Goal: Find specific page/section: Find specific page/section

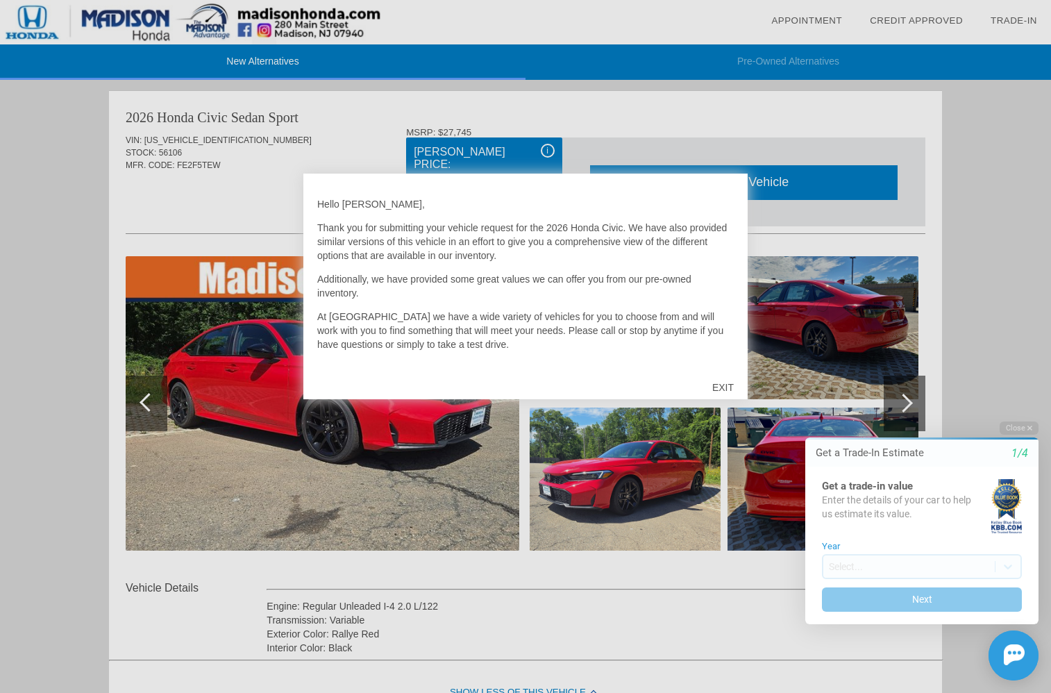
click at [727, 384] on div "EXIT" at bounding box center [722, 387] width 49 height 42
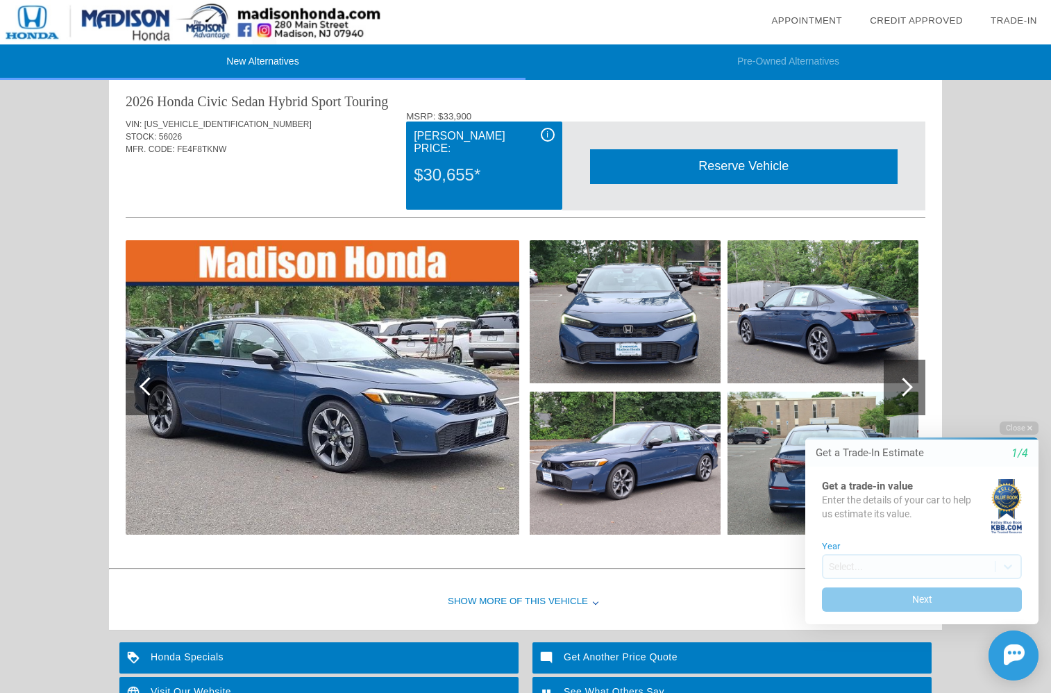
scroll to position [1350, 0]
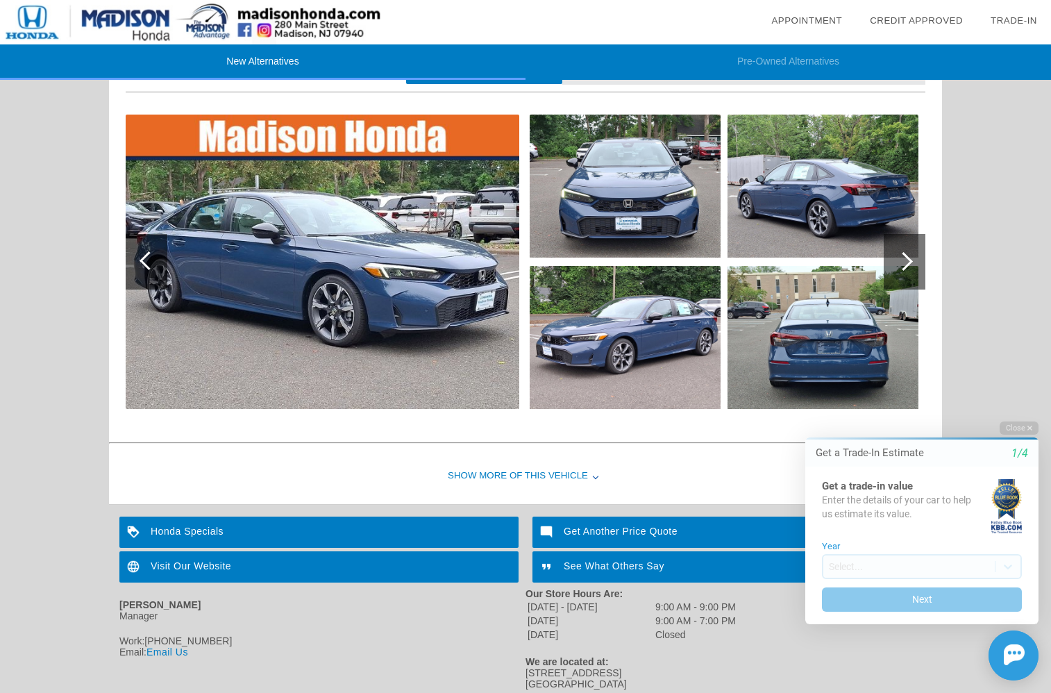
click at [632, 328] on img at bounding box center [624, 337] width 191 height 143
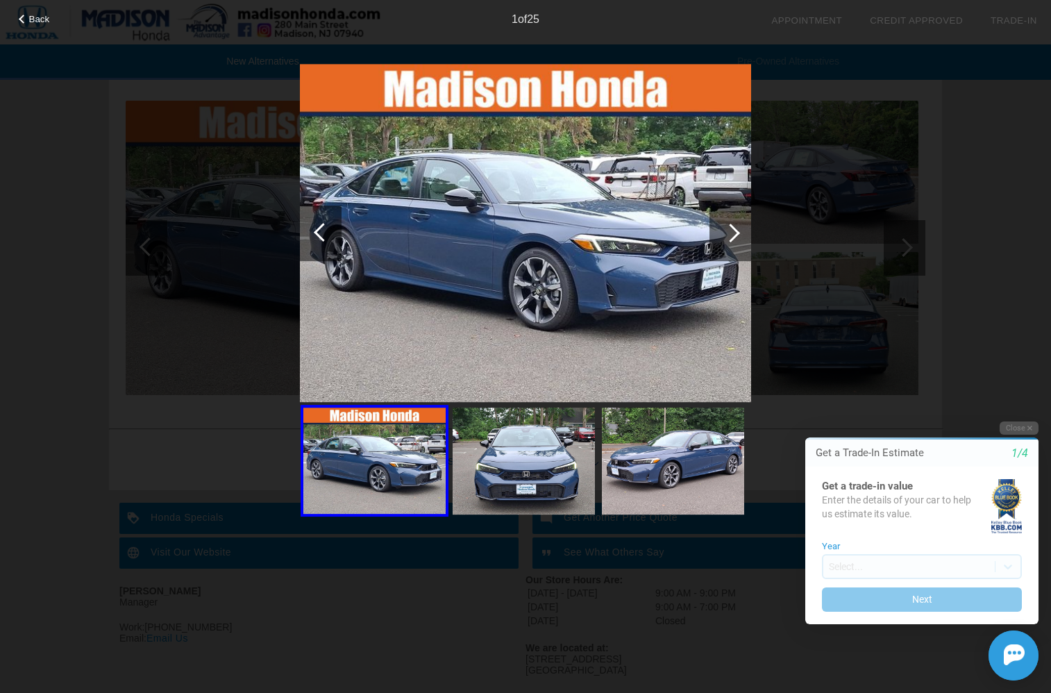
scroll to position [1388, 0]
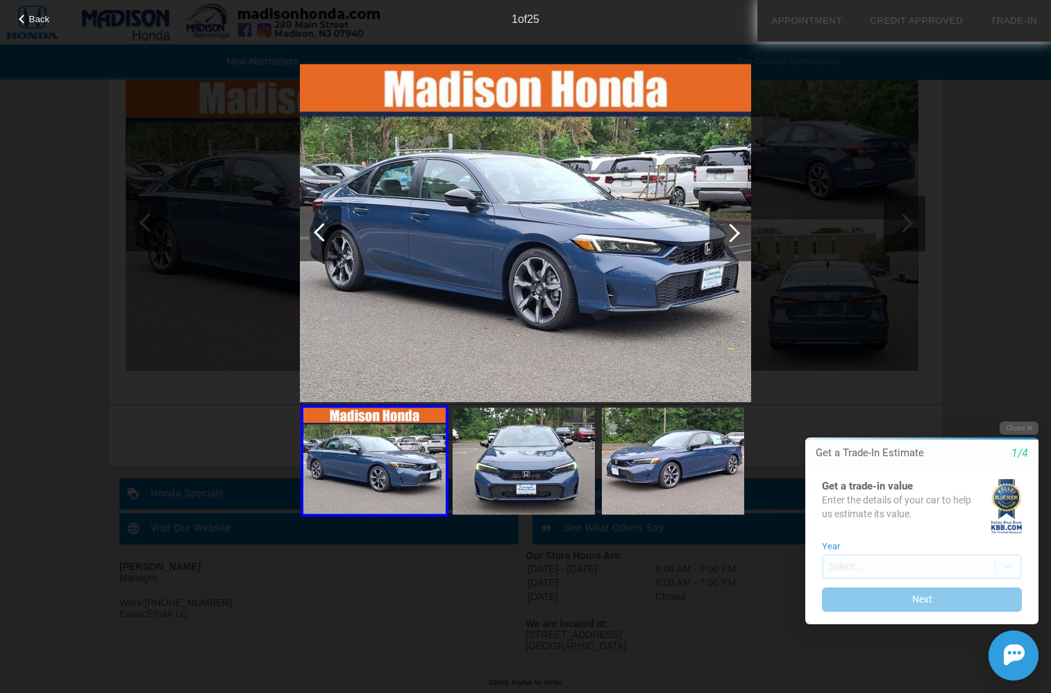
click at [734, 236] on div at bounding box center [730, 232] width 19 height 19
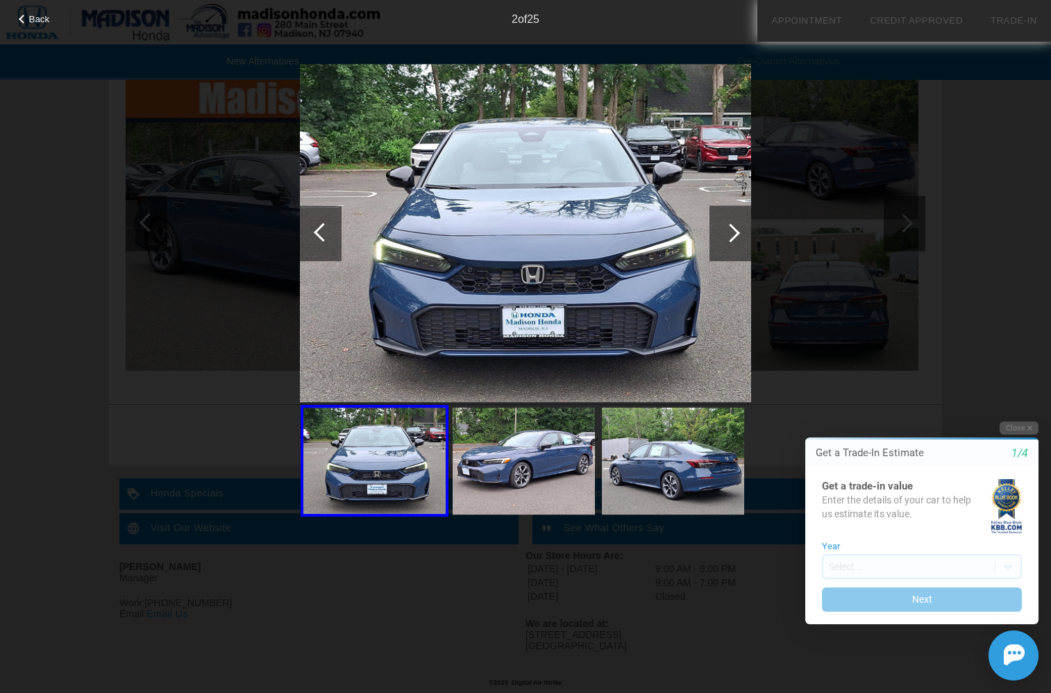
click at [734, 236] on div at bounding box center [730, 232] width 19 height 19
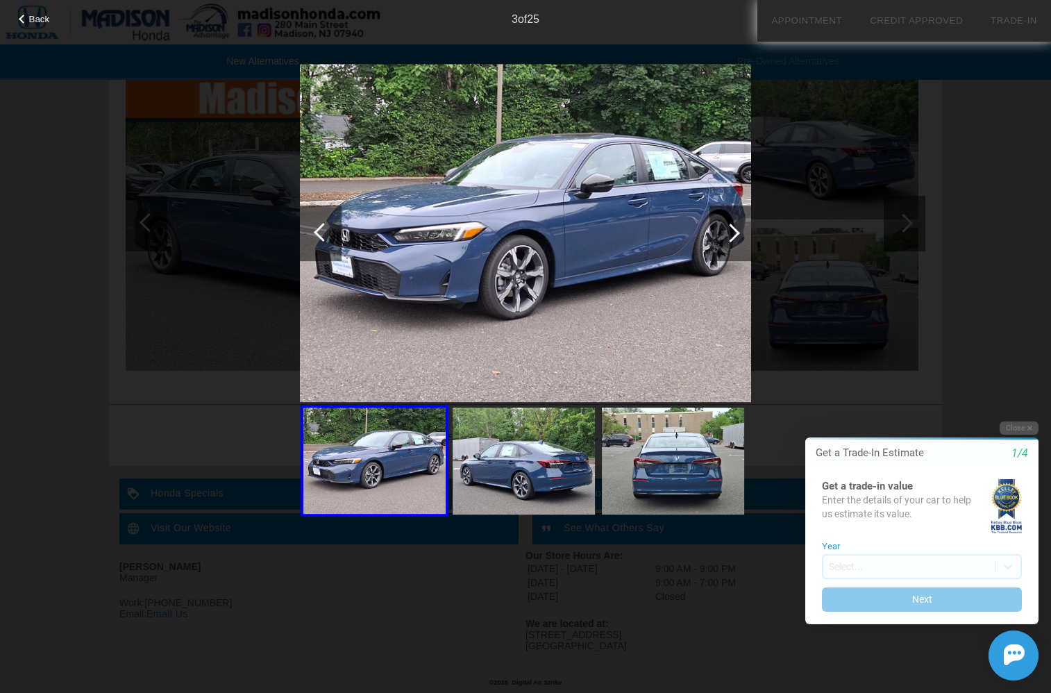
click at [734, 239] on div at bounding box center [730, 233] width 42 height 56
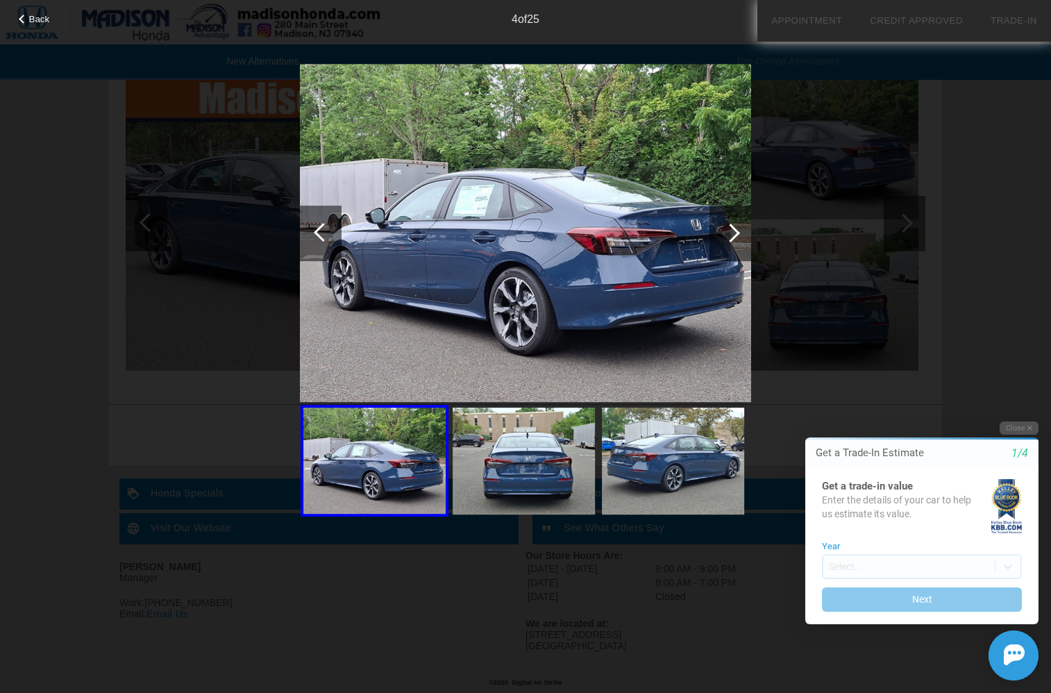
click at [734, 239] on div at bounding box center [730, 233] width 42 height 56
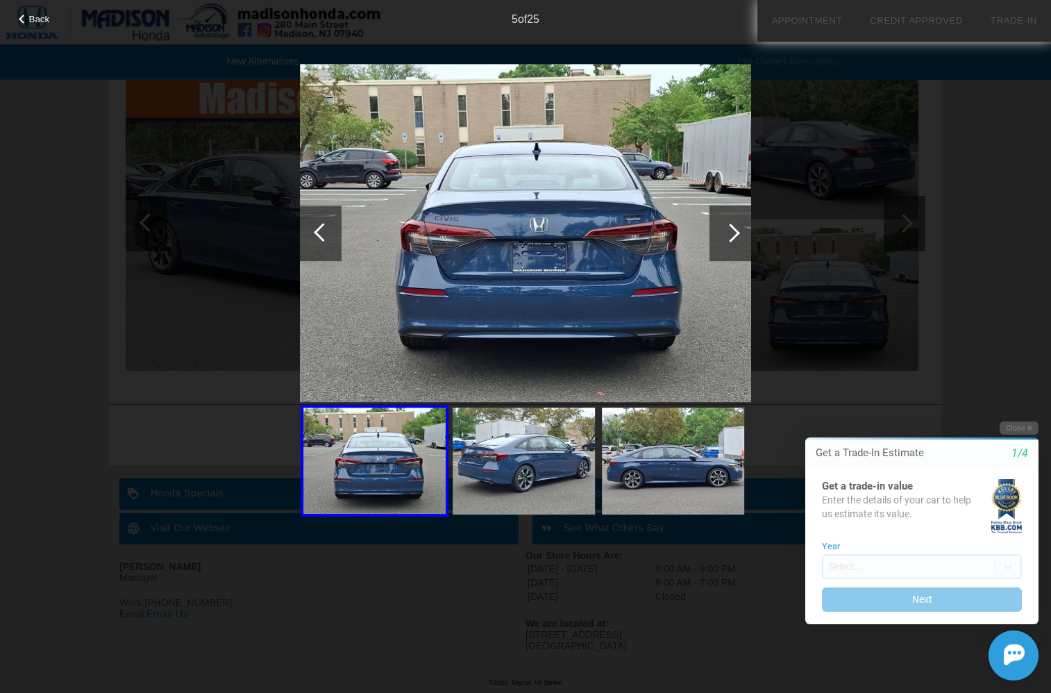
click at [734, 239] on div at bounding box center [730, 233] width 42 height 56
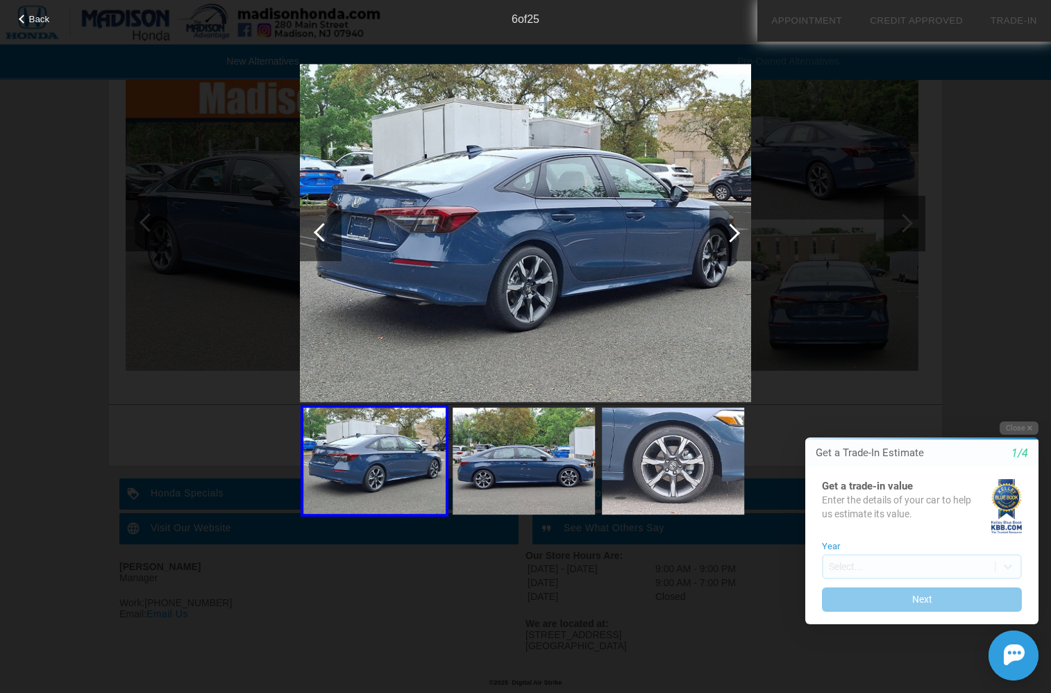
click at [729, 228] on div at bounding box center [730, 232] width 19 height 19
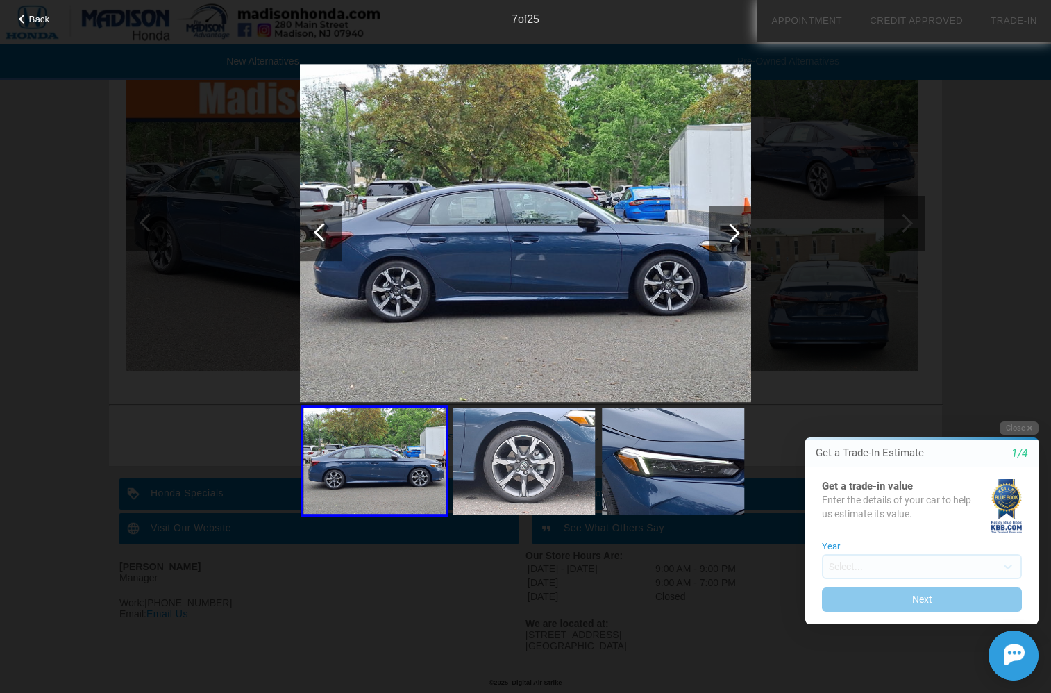
click at [731, 230] on div at bounding box center [730, 232] width 19 height 19
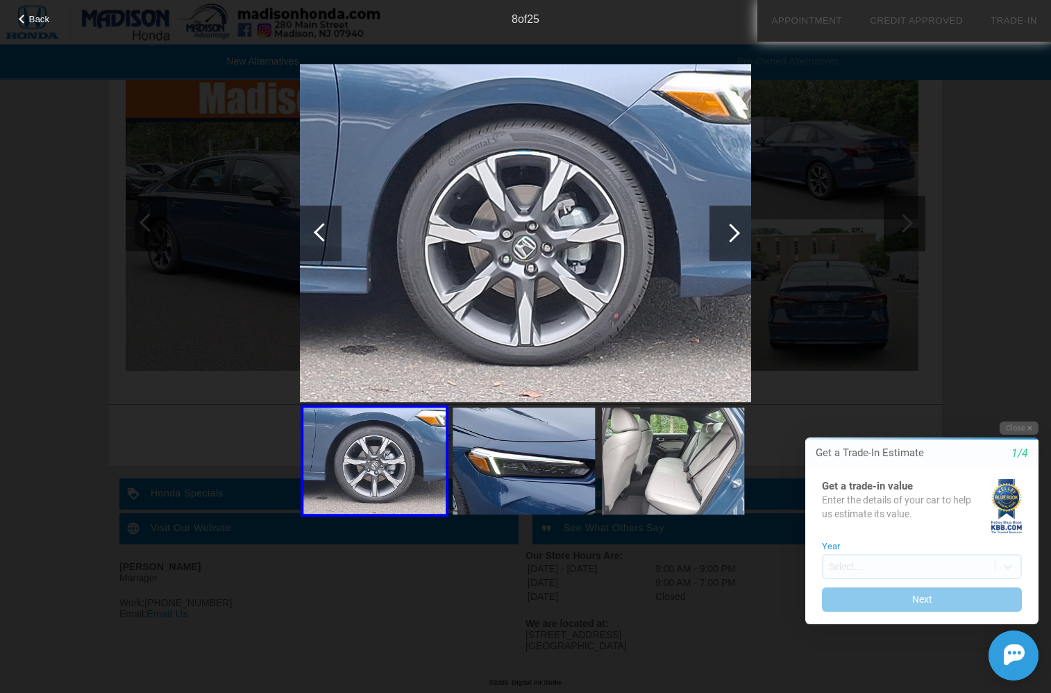
click at [731, 230] on div at bounding box center [730, 232] width 19 height 19
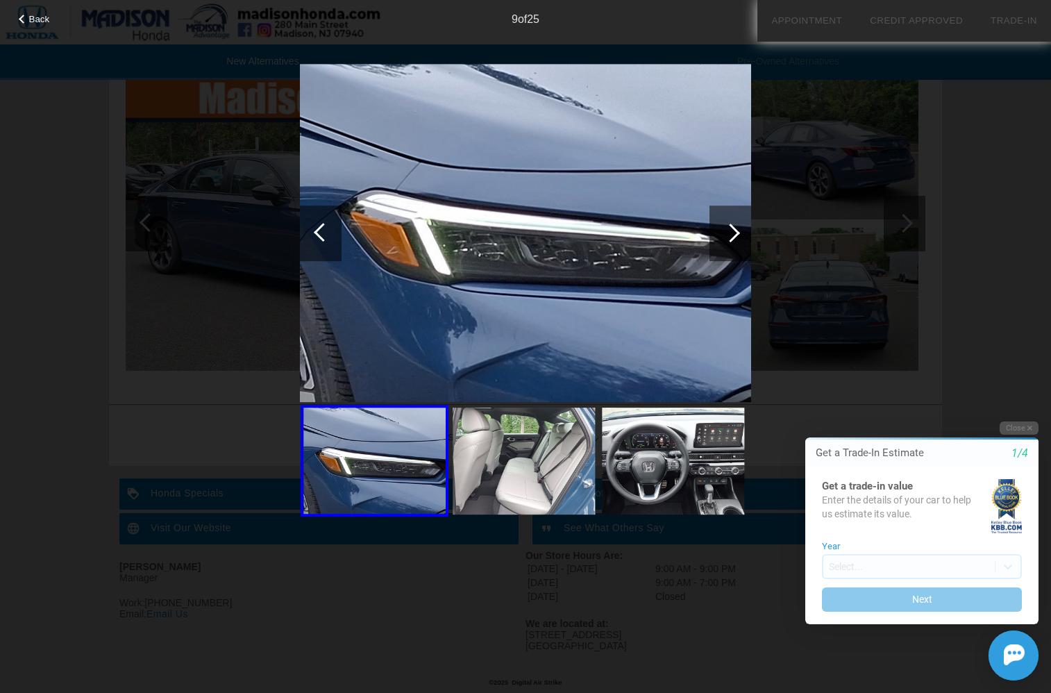
click at [731, 230] on div at bounding box center [730, 232] width 19 height 19
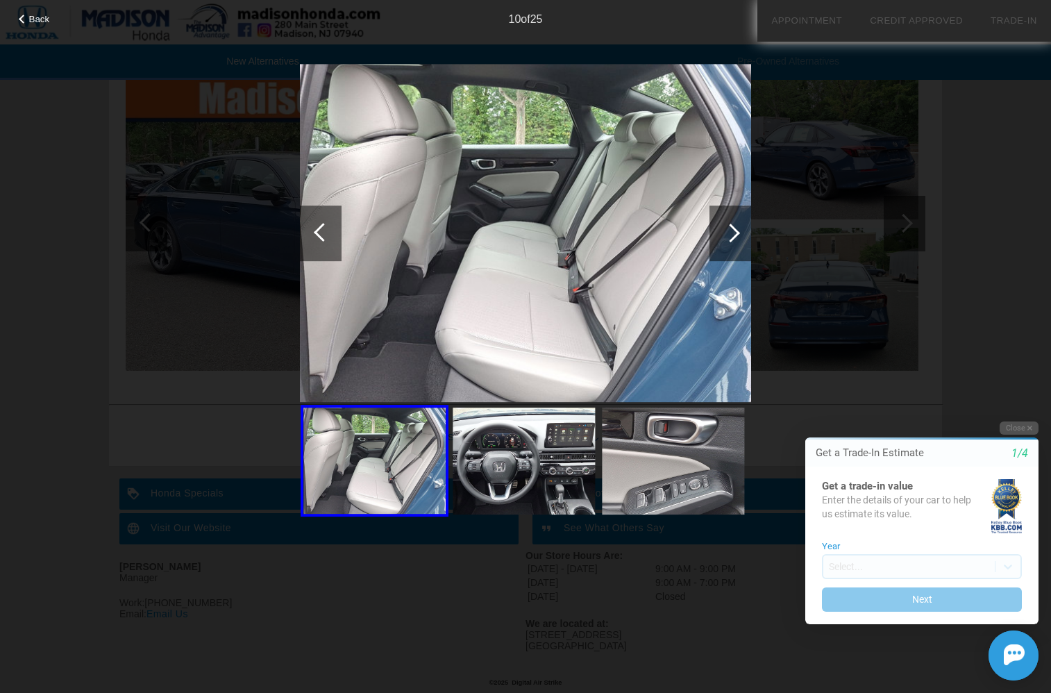
click at [731, 230] on div at bounding box center [730, 232] width 19 height 19
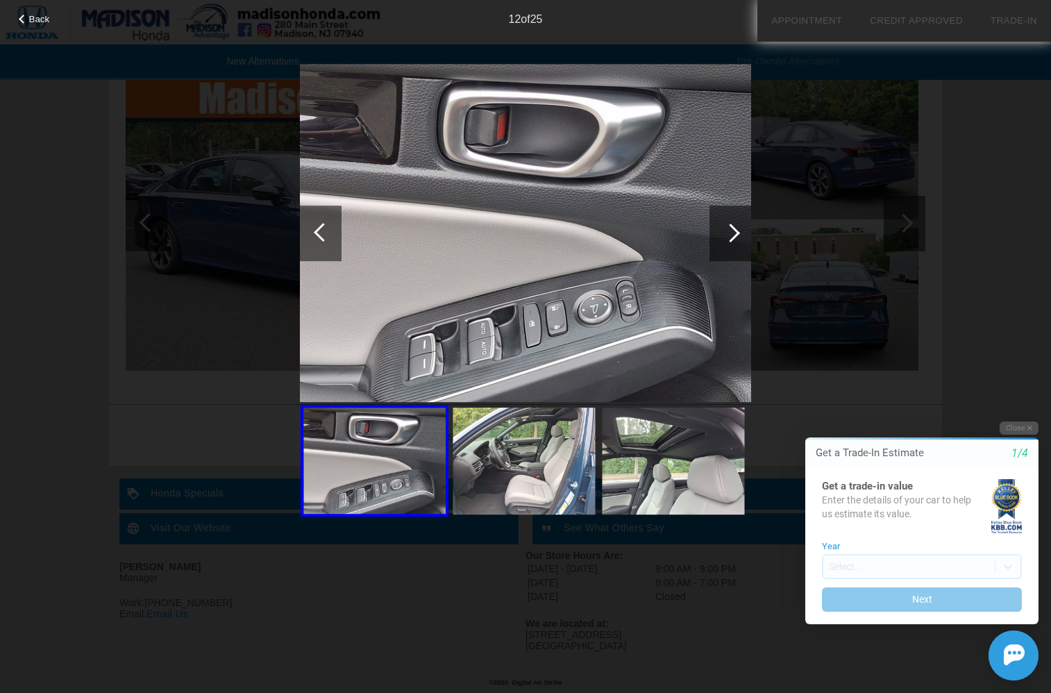
click at [731, 230] on div at bounding box center [730, 232] width 19 height 19
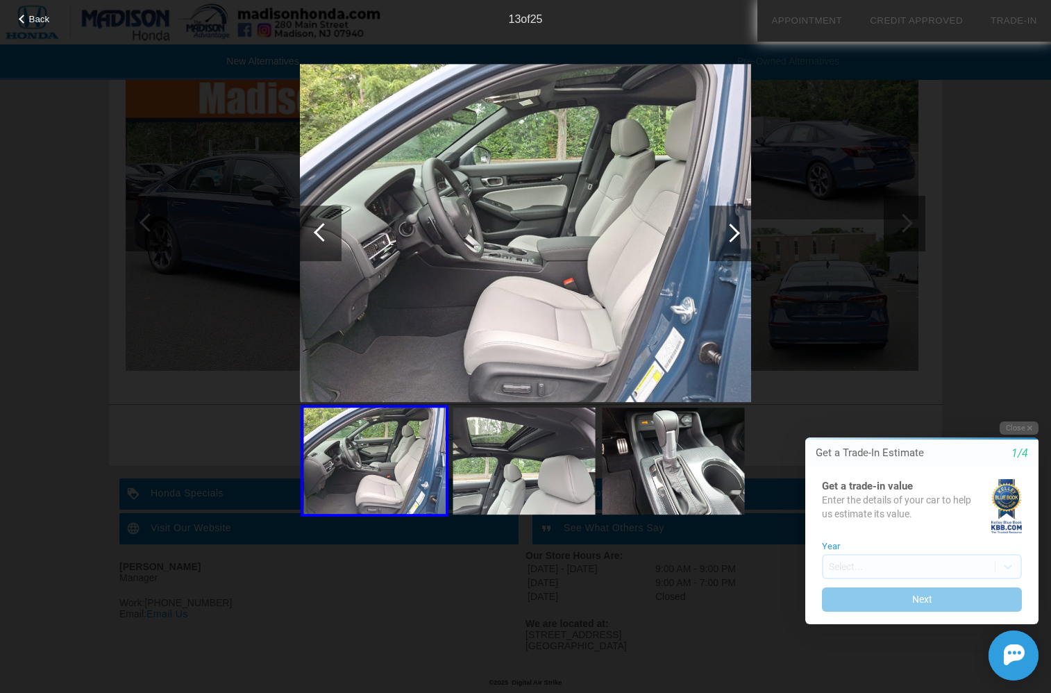
click at [731, 230] on div at bounding box center [730, 232] width 19 height 19
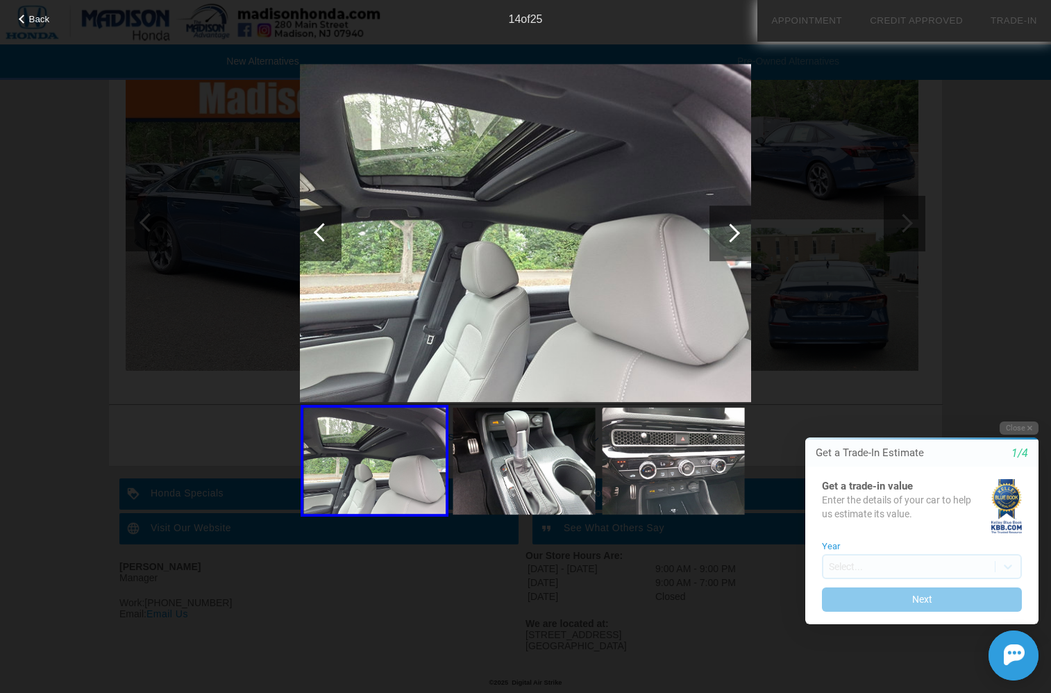
click at [328, 244] on div at bounding box center [321, 233] width 42 height 56
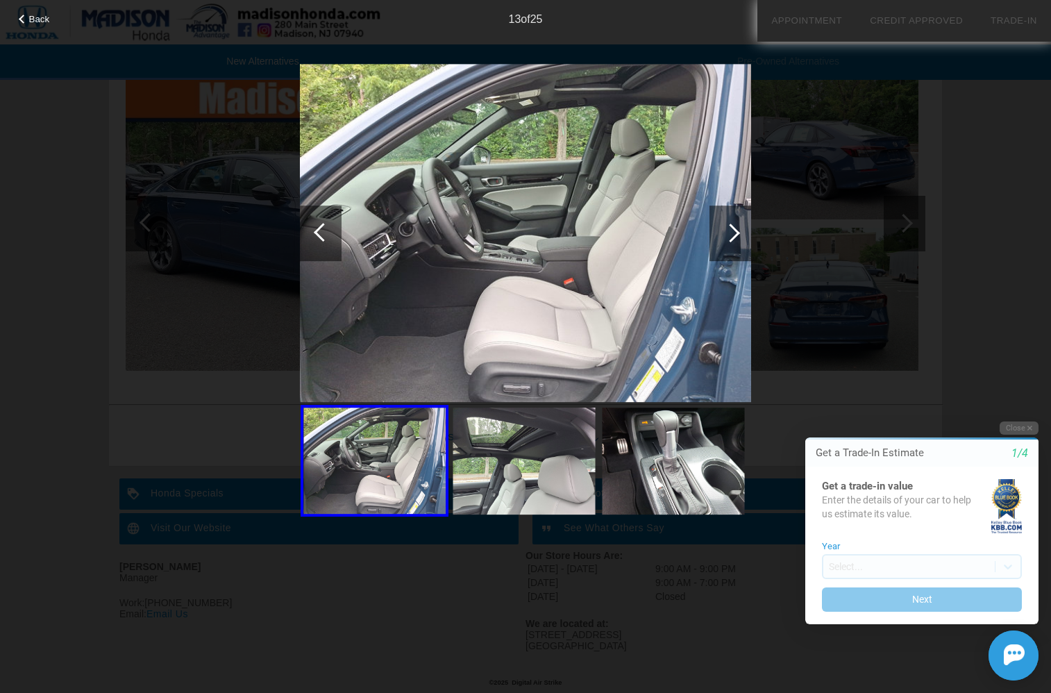
click at [327, 243] on div at bounding box center [321, 233] width 42 height 56
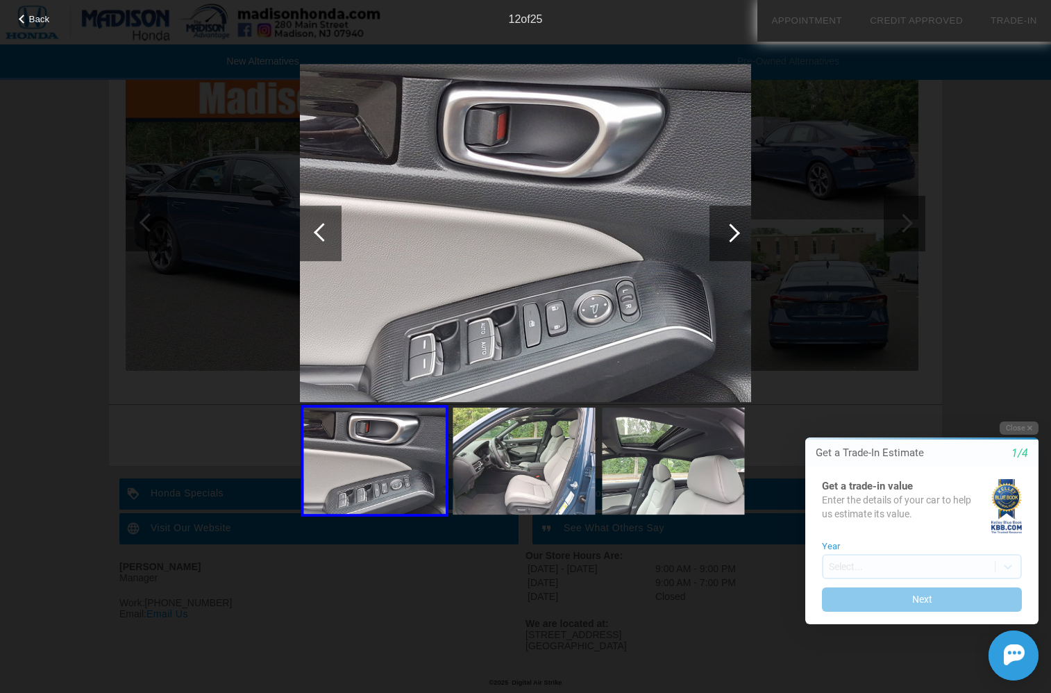
click at [327, 243] on div at bounding box center [321, 233] width 42 height 56
